Goal: Information Seeking & Learning: Learn about a topic

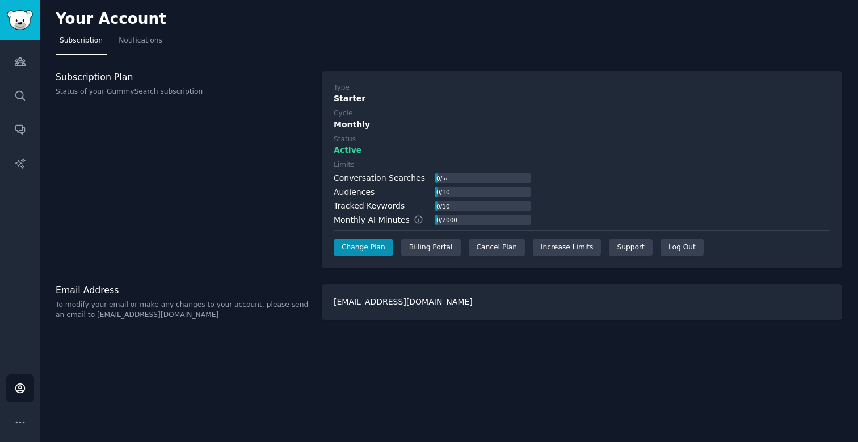
click at [439, 327] on div "Your Account Subscription Notifications Subscription Plan Status of your GummyS…" at bounding box center [449, 221] width 818 height 442
click at [10, 69] on link "Audiences" at bounding box center [20, 62] width 28 height 28
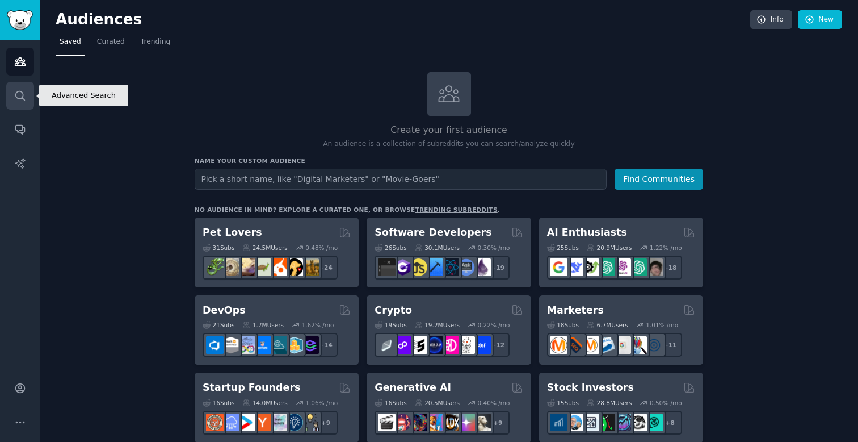
click at [15, 89] on link "Search" at bounding box center [20, 96] width 28 height 28
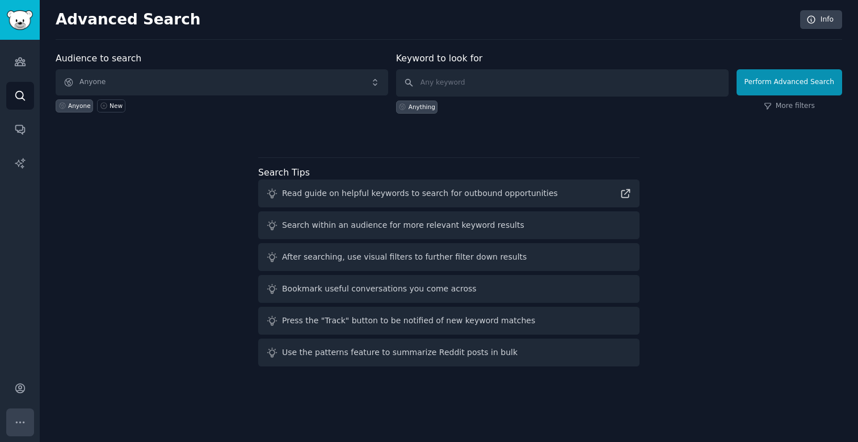
click at [15, 419] on icon "Sidebar" at bounding box center [20, 422] width 12 height 12
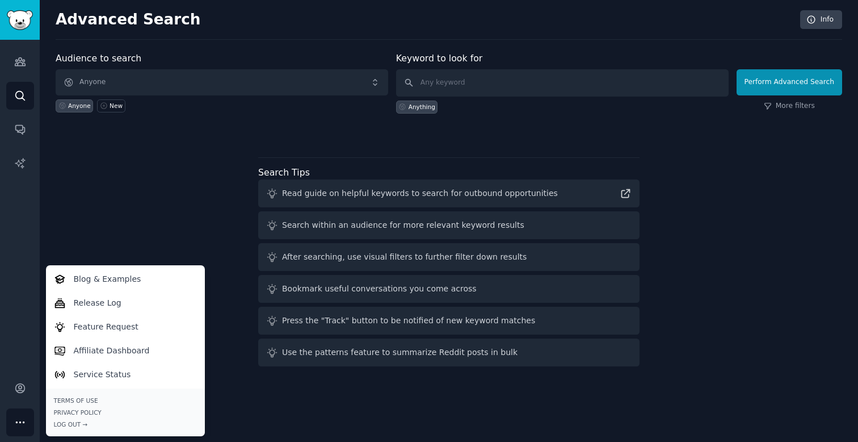
click at [177, 192] on div "Audience to search Anyone Anyone New Keyword to look for Anything Perform Advan…" at bounding box center [449, 211] width 787 height 319
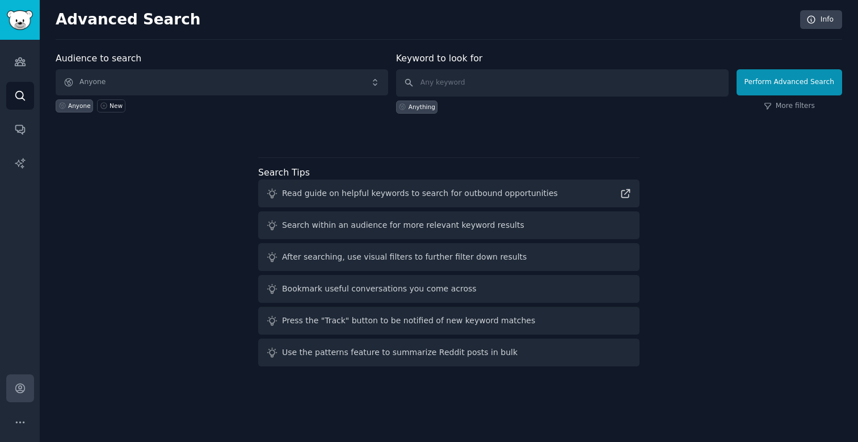
click at [22, 388] on icon "Sidebar" at bounding box center [20, 388] width 12 height 12
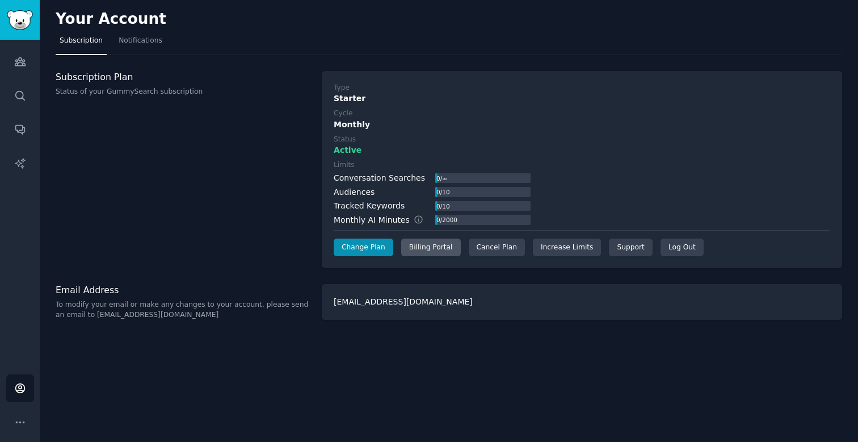
click at [429, 247] on div "Billing Portal" at bounding box center [431, 247] width 60 height 18
click at [18, 68] on link "Audiences" at bounding box center [20, 62] width 28 height 28
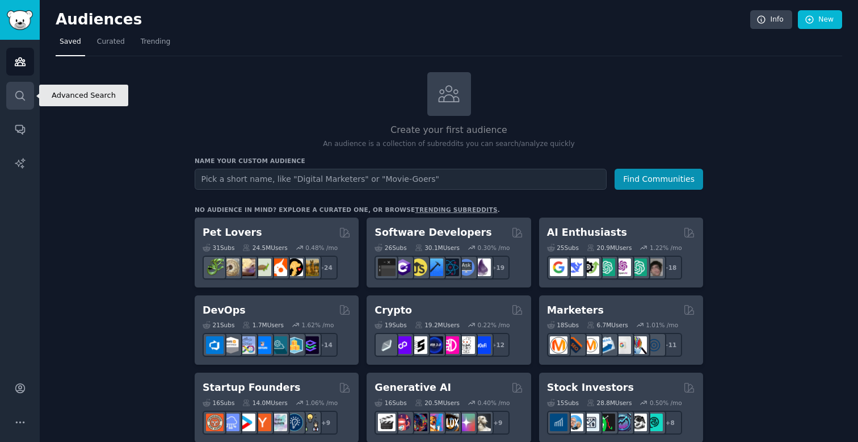
click at [21, 101] on link "Search" at bounding box center [20, 96] width 28 height 28
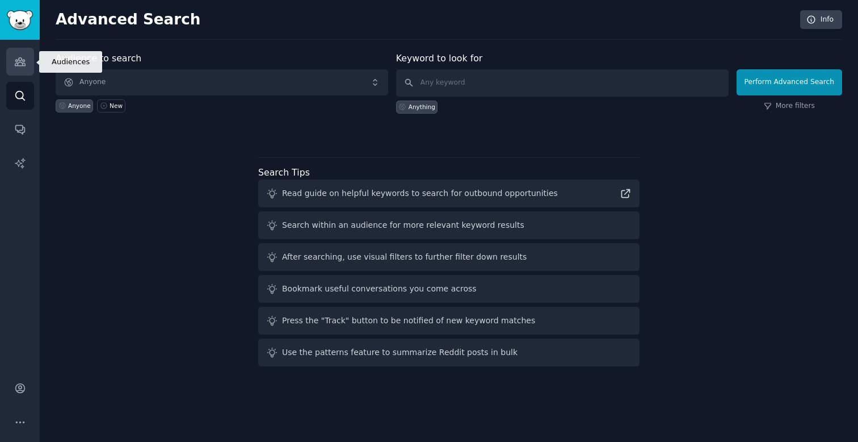
click at [10, 56] on link "Audiences" at bounding box center [20, 62] width 28 height 28
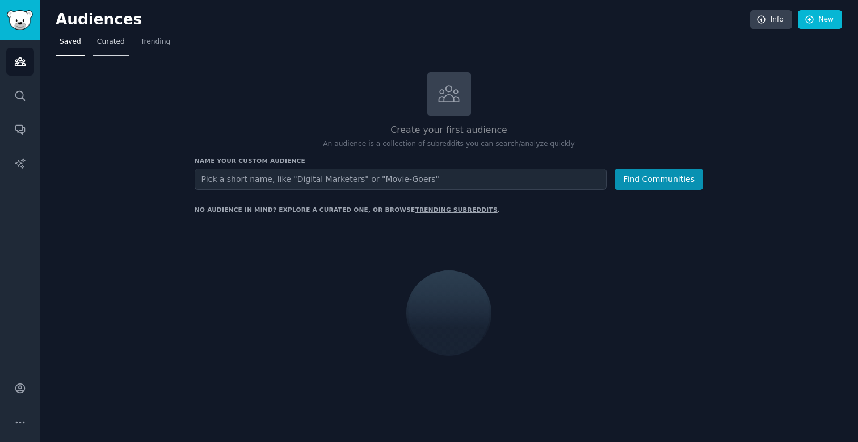
click at [101, 45] on span "Curated" at bounding box center [111, 42] width 28 height 10
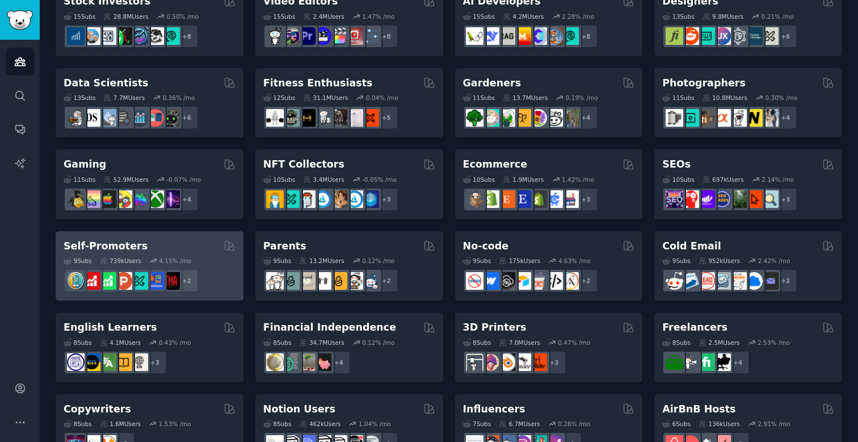
scroll to position [267, 0]
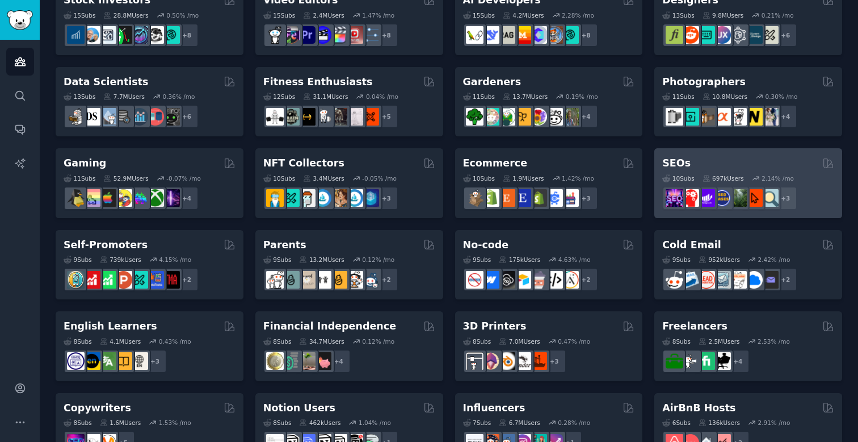
click at [737, 163] on div "SEOs Curated by GummySearch" at bounding box center [748, 163] width 172 height 14
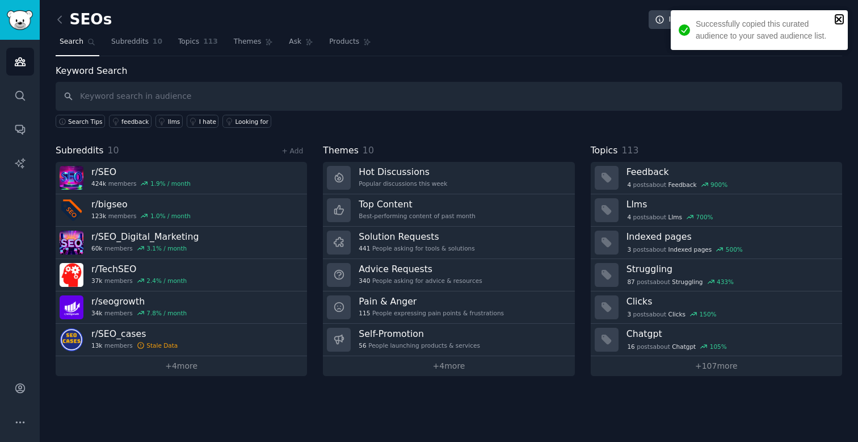
click at [840, 17] on icon "close" at bounding box center [839, 19] width 6 height 6
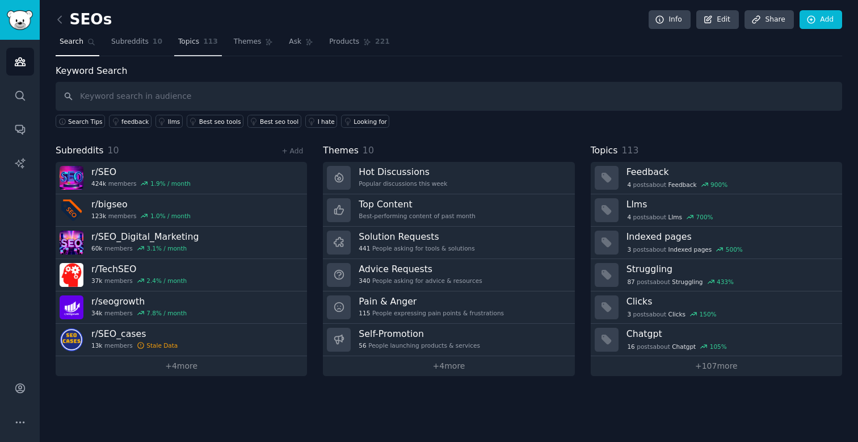
click at [203, 41] on span "113" at bounding box center [210, 42] width 15 height 10
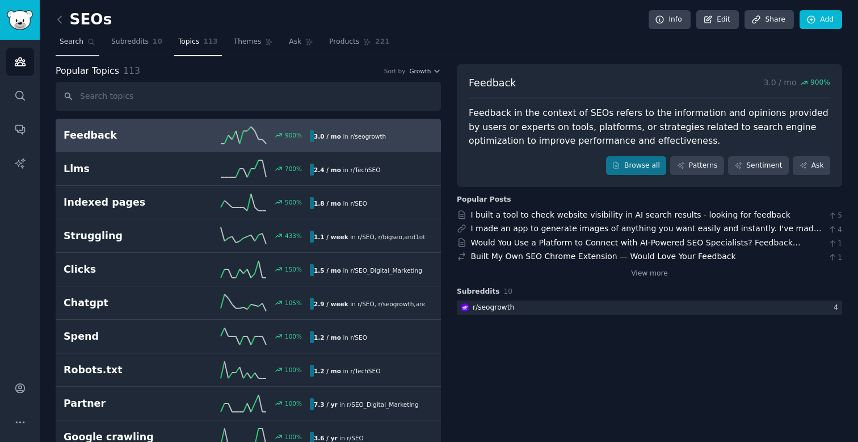
click at [79, 45] on span "Search" at bounding box center [72, 42] width 24 height 10
